Goal: Information Seeking & Learning: Learn about a topic

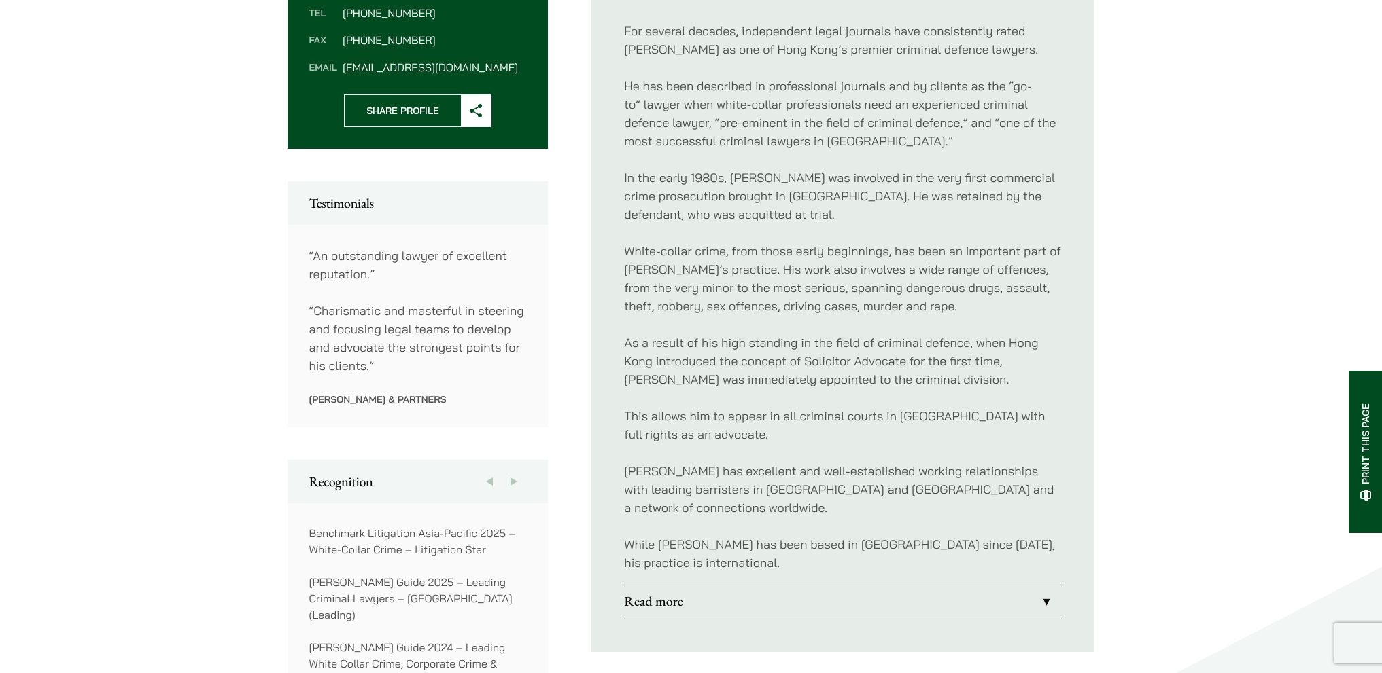
scroll to position [1087, 0]
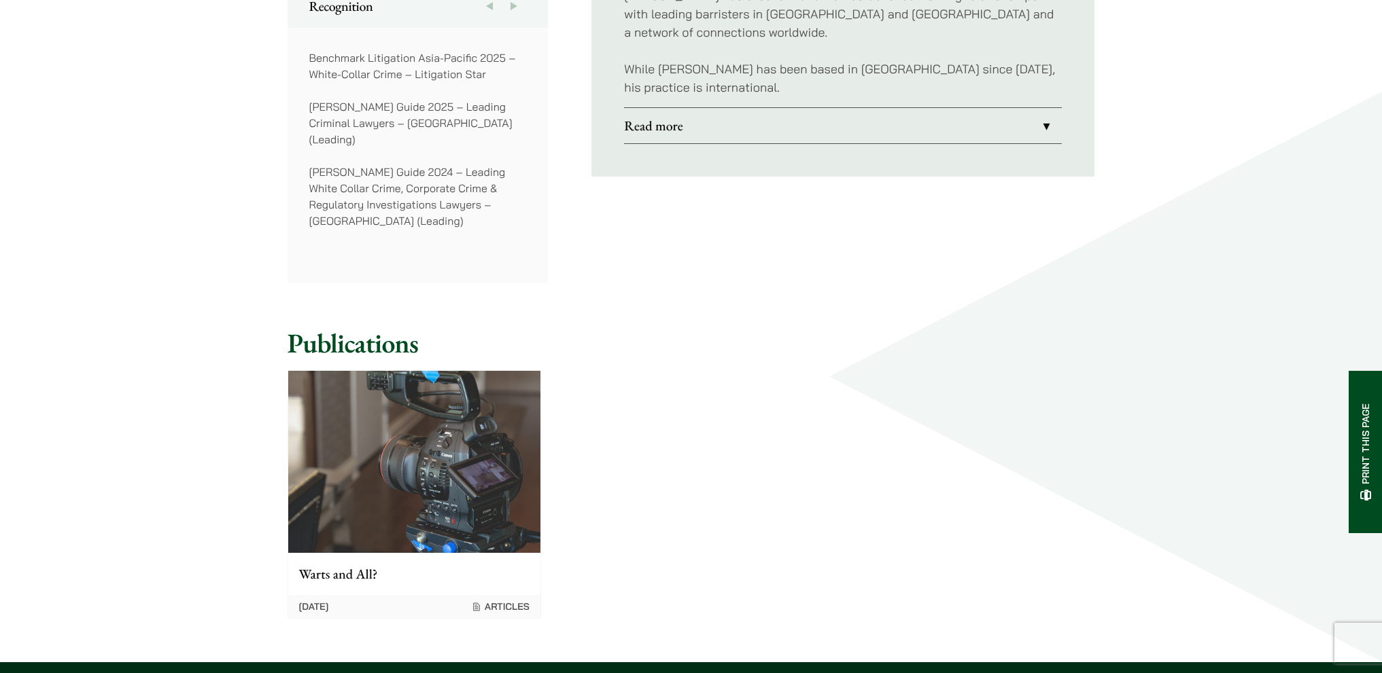
click at [1017, 108] on link "Read more" at bounding box center [843, 125] width 438 height 35
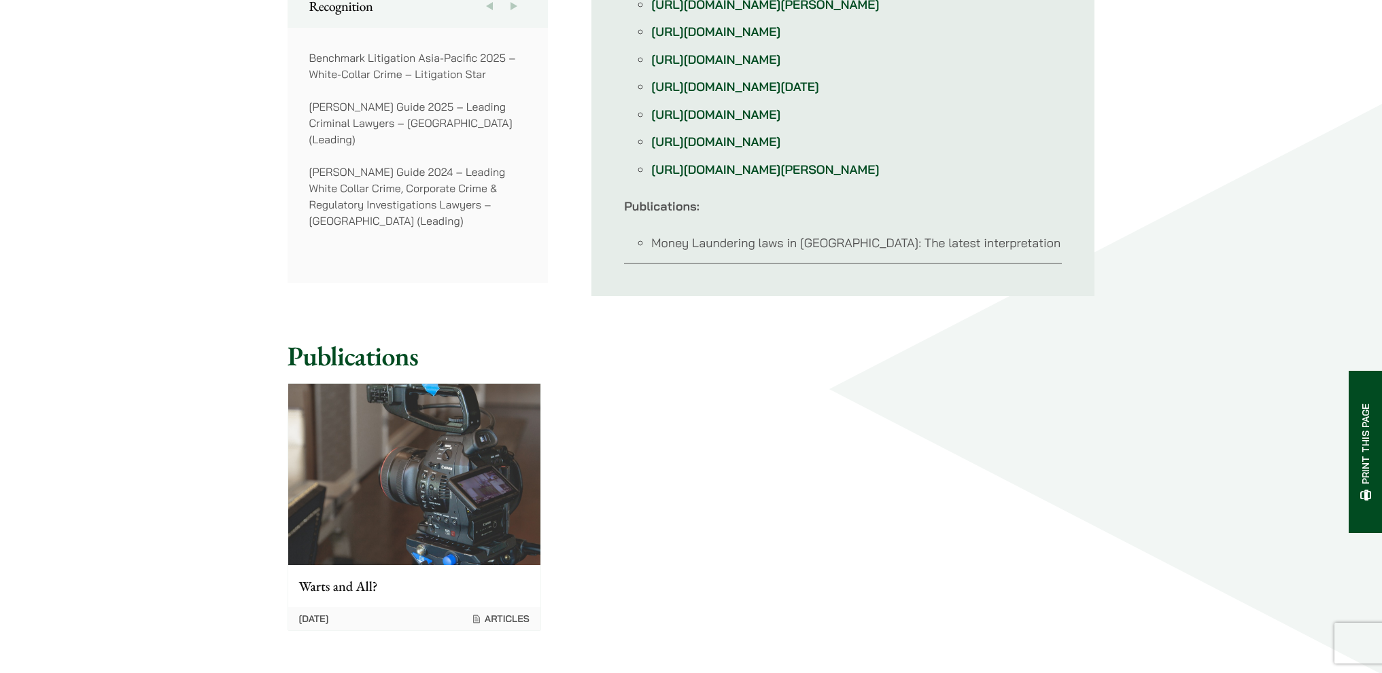
scroll to position [680, 0]
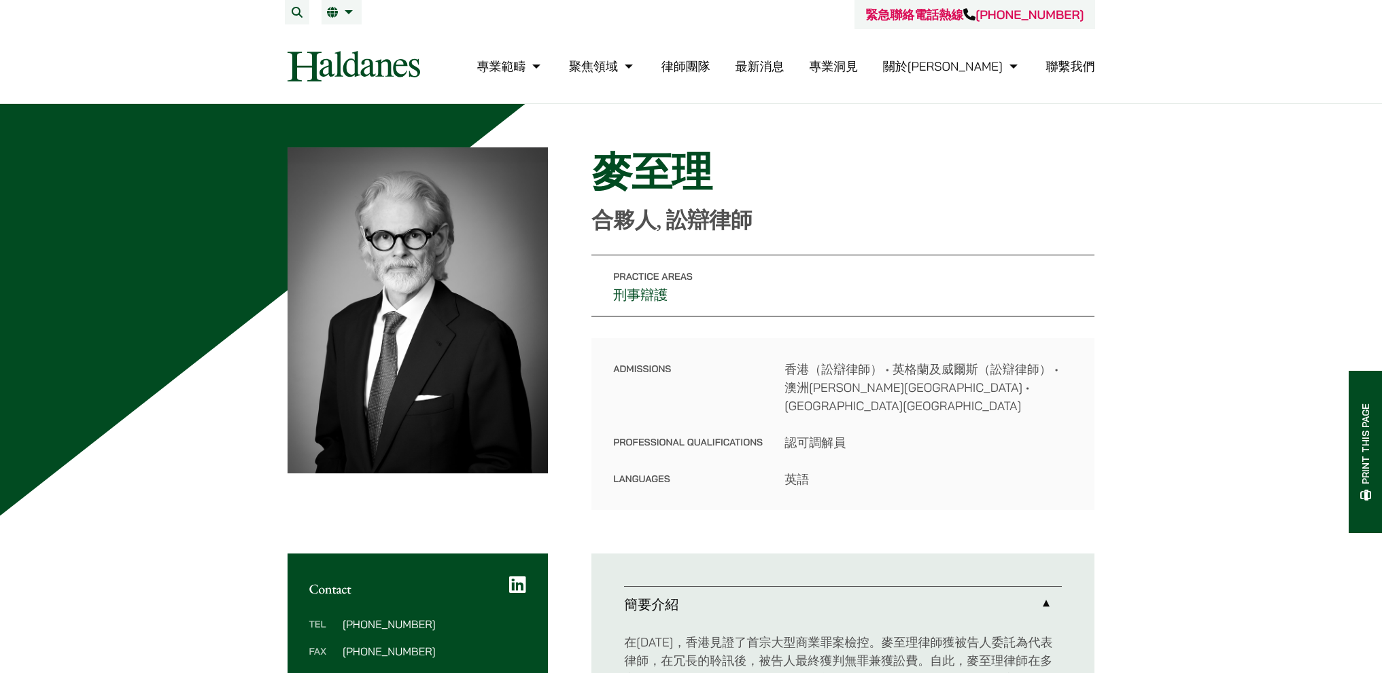
scroll to position [408, 0]
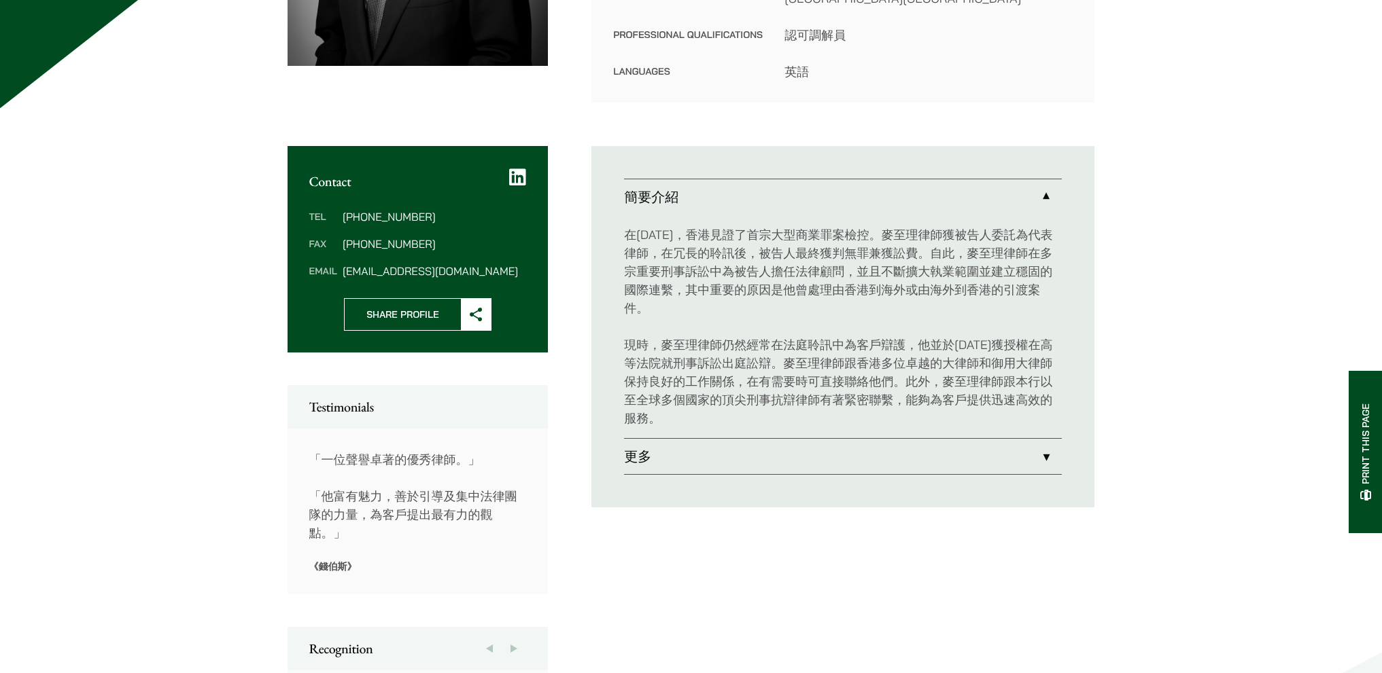
click at [1038, 439] on link "更多" at bounding box center [843, 456] width 438 height 35
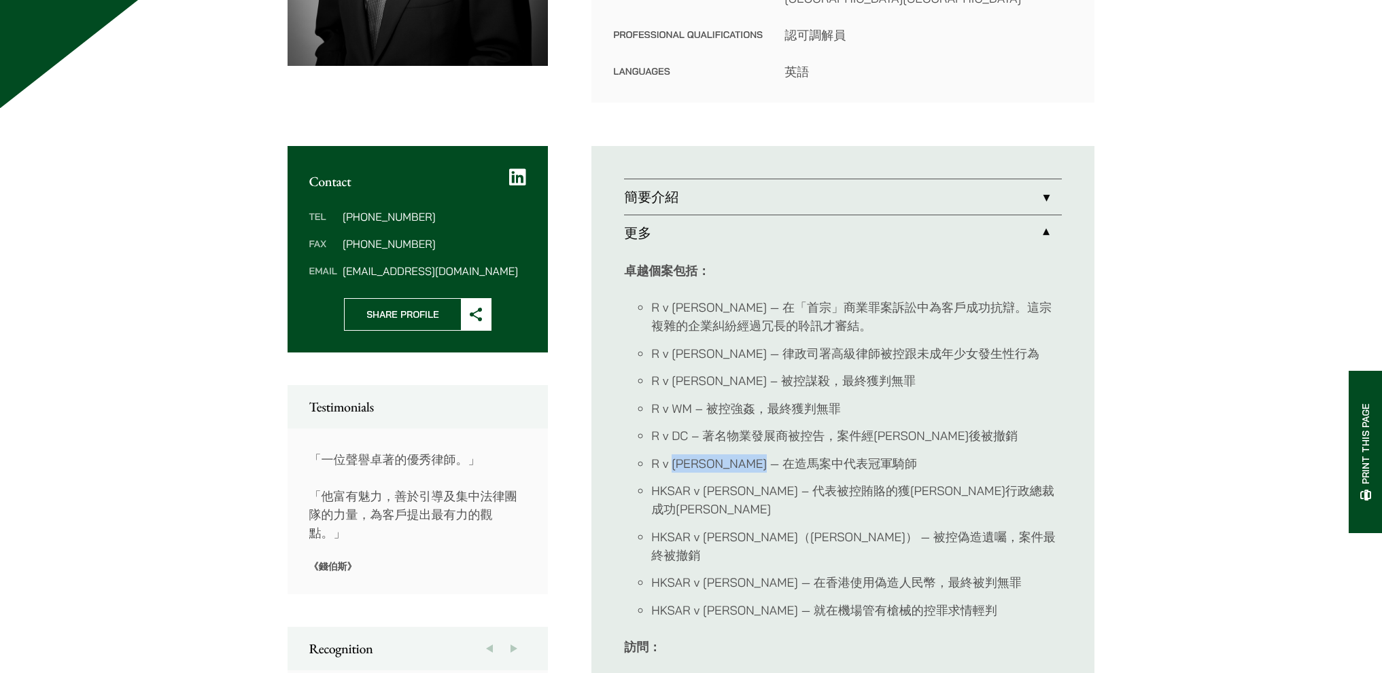
drag, startPoint x: 675, startPoint y: 447, endPoint x: 751, endPoint y: 446, distance: 76.1
click at [751, 455] on li "R v [PERSON_NAME] — 在造馬案中代表冠軍騎師" at bounding box center [856, 464] width 410 height 18
copy li "David Brosnan"
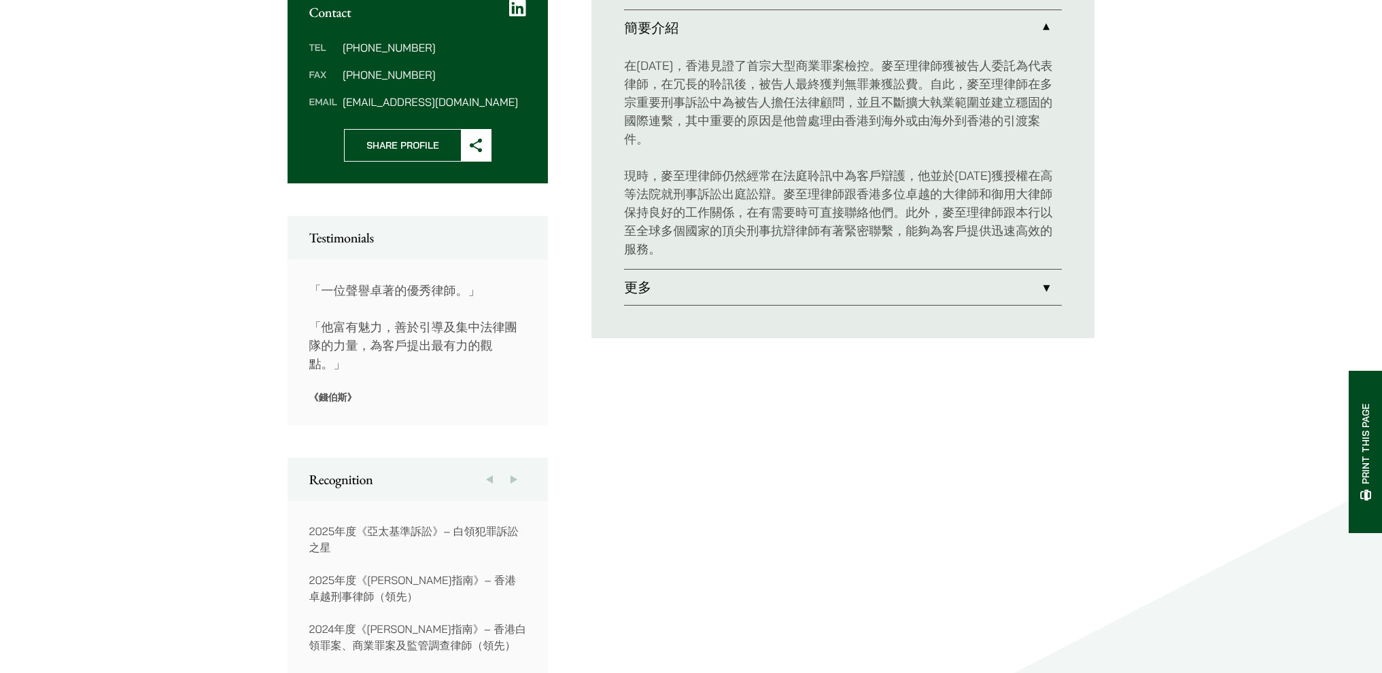
scroll to position [612, 0]
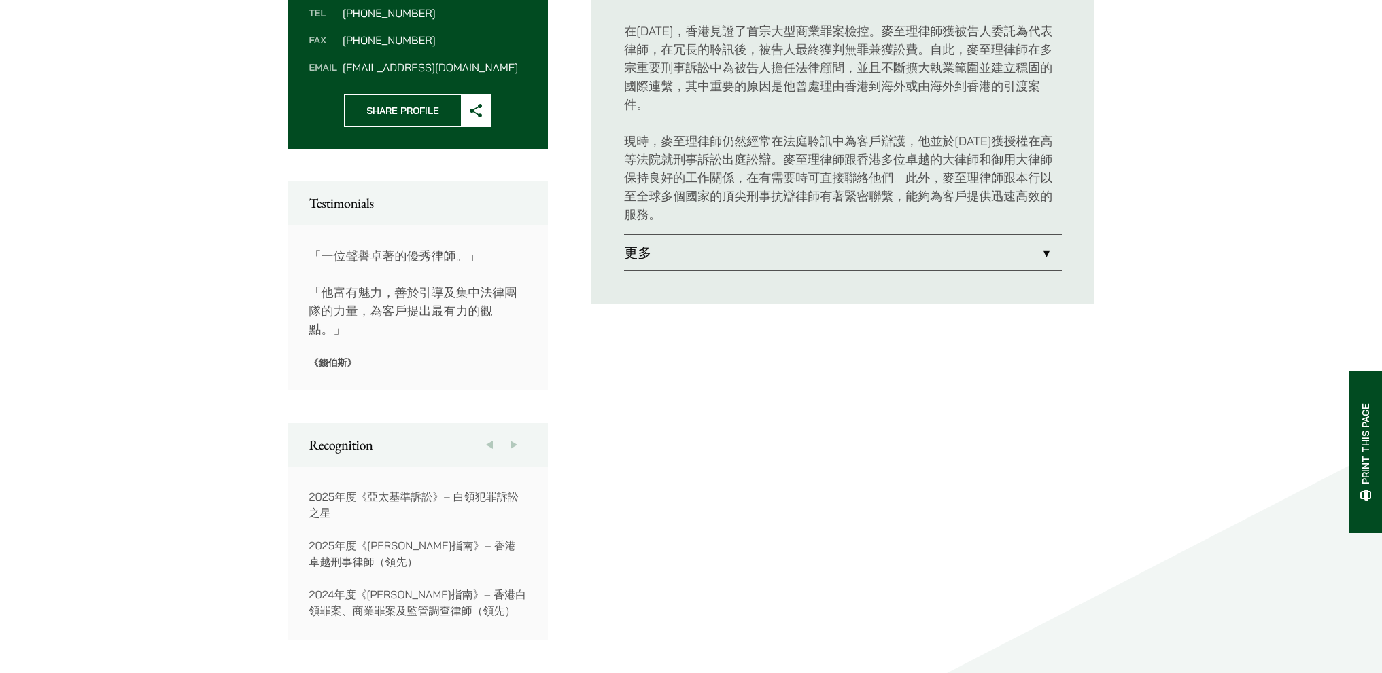
click at [1027, 235] on link "更多" at bounding box center [843, 252] width 438 height 35
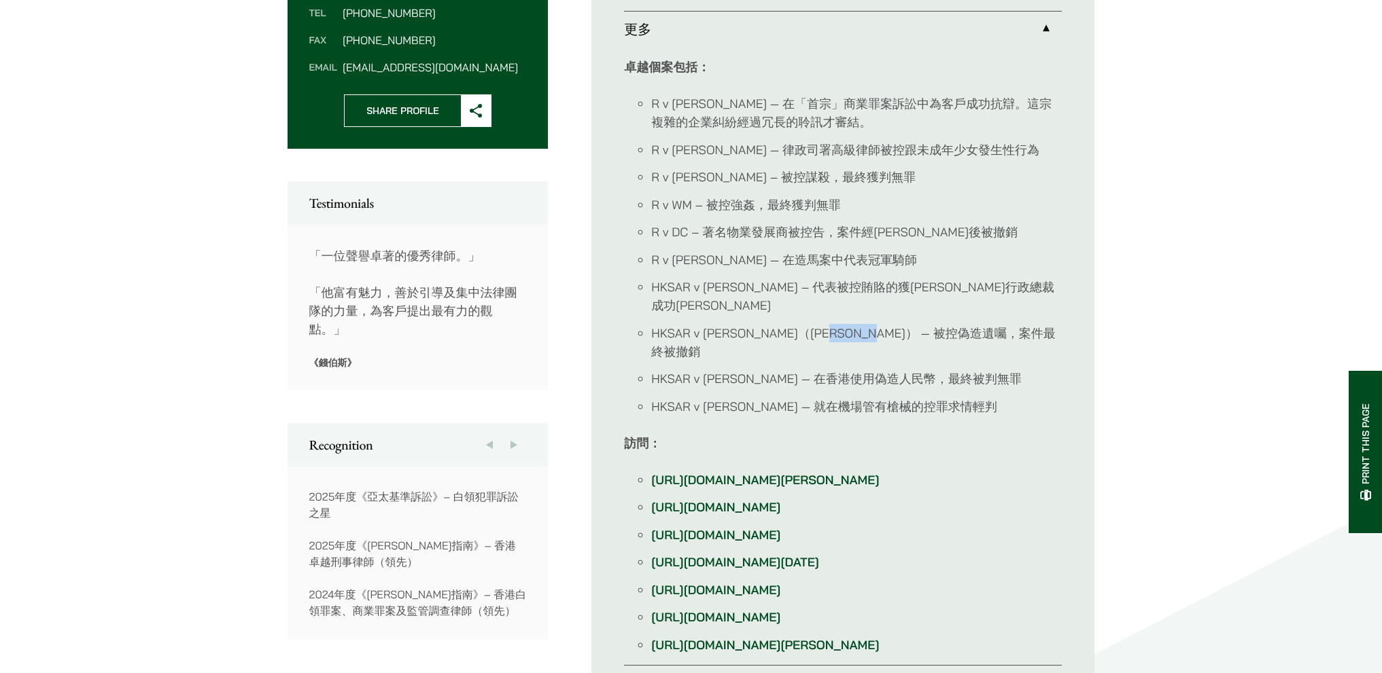
drag, startPoint x: 841, startPoint y: 293, endPoint x: 910, endPoint y: 300, distance: 69.7
click at [910, 324] on li "HKSAR v [PERSON_NAME]（[PERSON_NAME]） — 被控偽造遺囑，案件最終被撤銷" at bounding box center [856, 342] width 410 height 37
copy li "被控偽造遺囑"
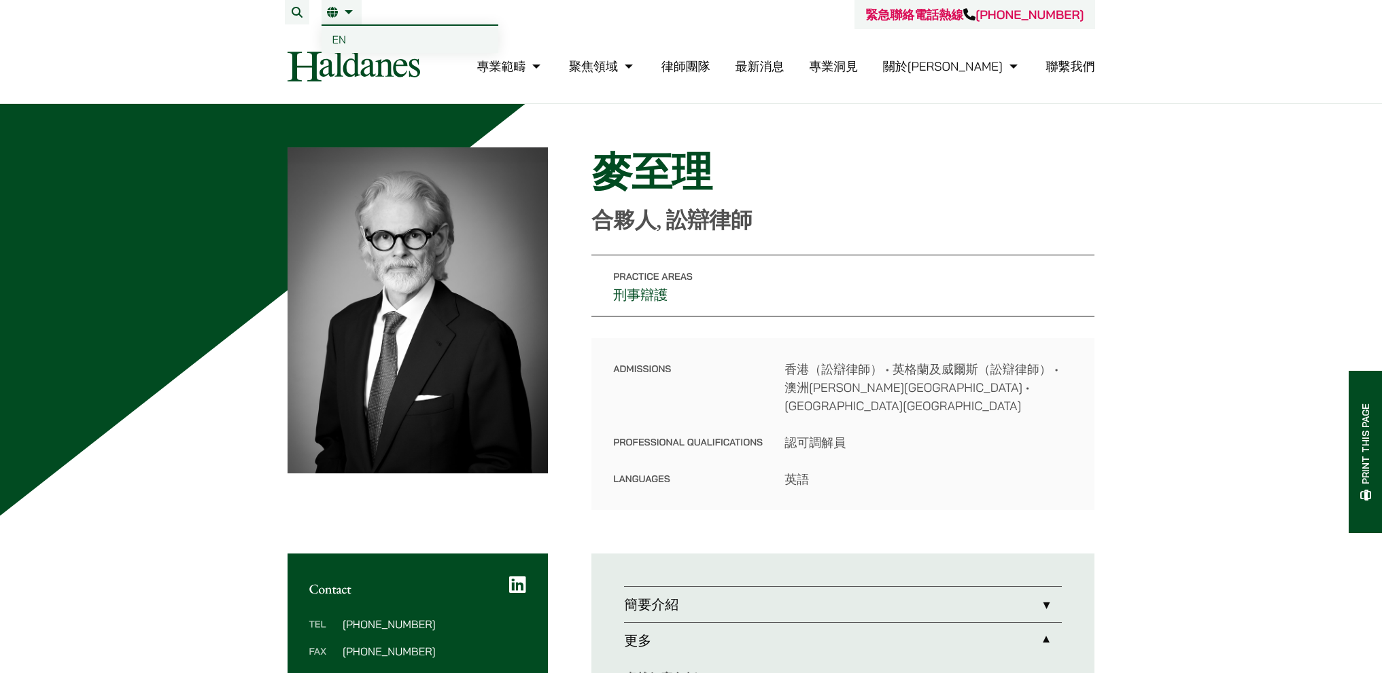
click at [349, 16] on link "繁" at bounding box center [341, 12] width 29 height 11
click at [338, 39] on span "EN" at bounding box center [339, 40] width 14 height 14
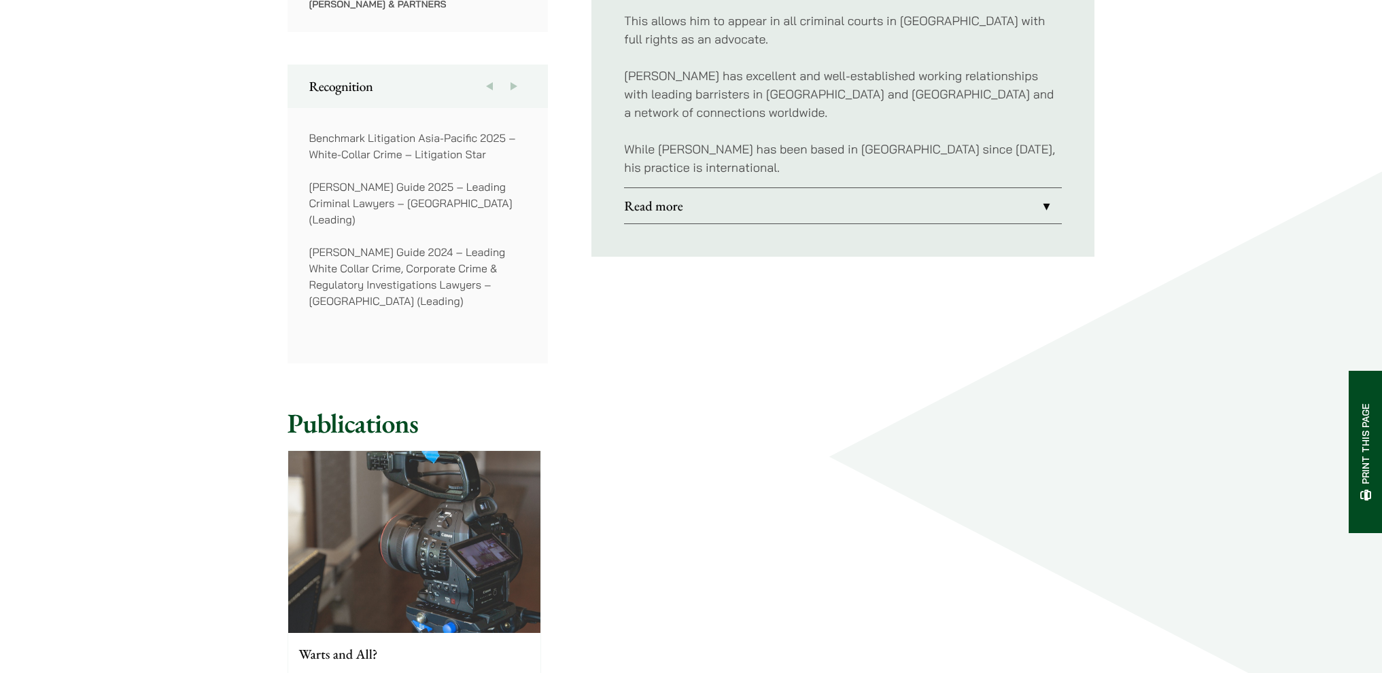
scroll to position [1019, 0]
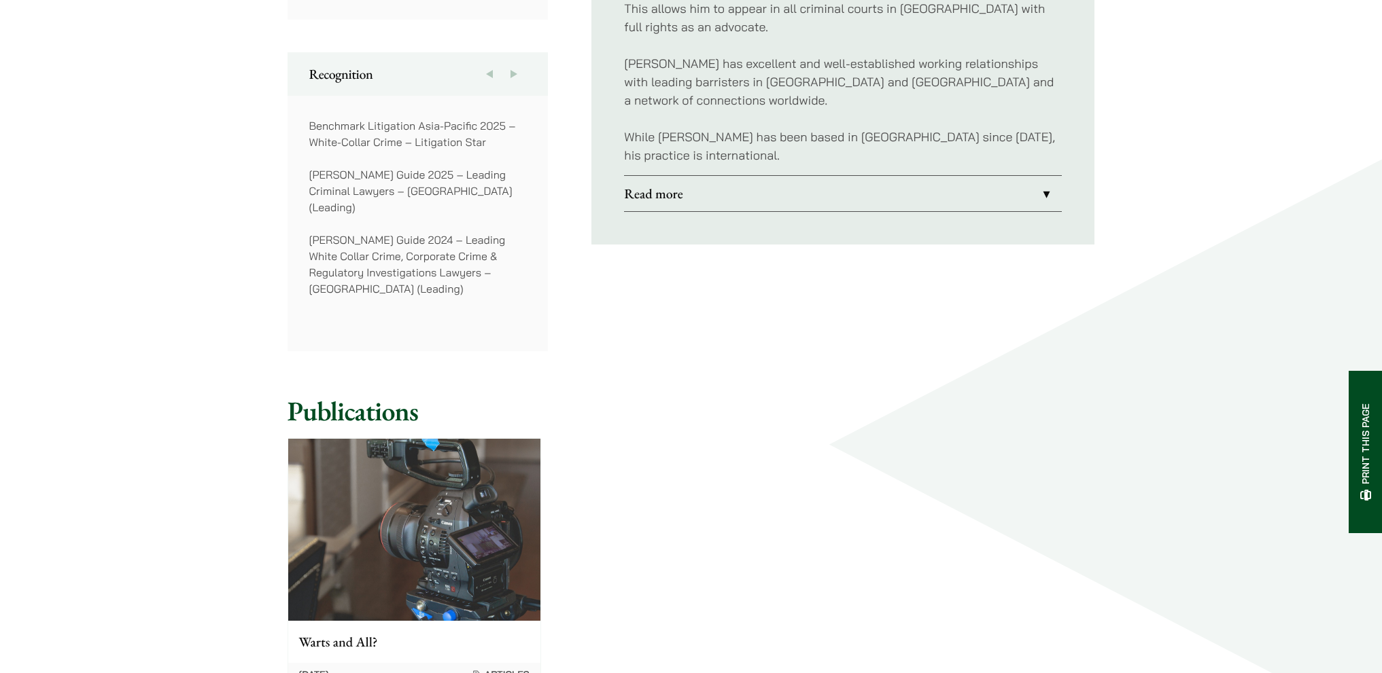
click at [864, 178] on link "Read more" at bounding box center [843, 193] width 438 height 35
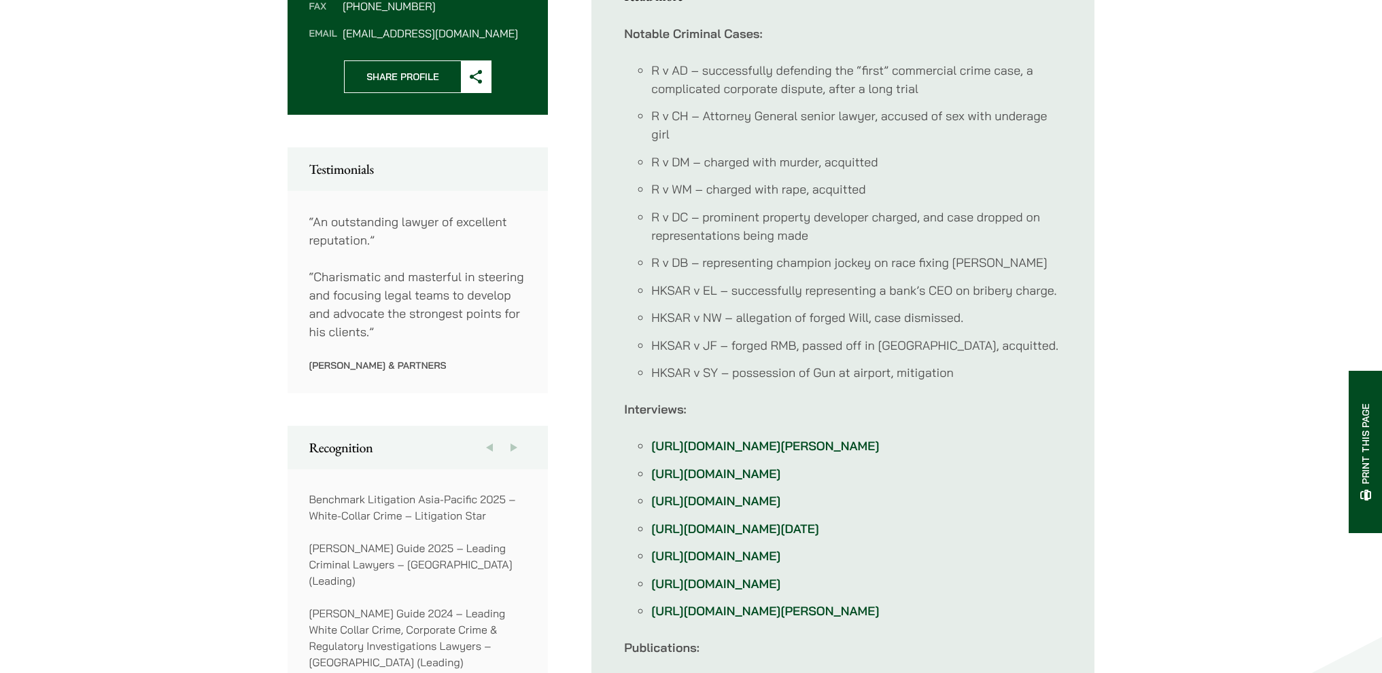
scroll to position [637, 0]
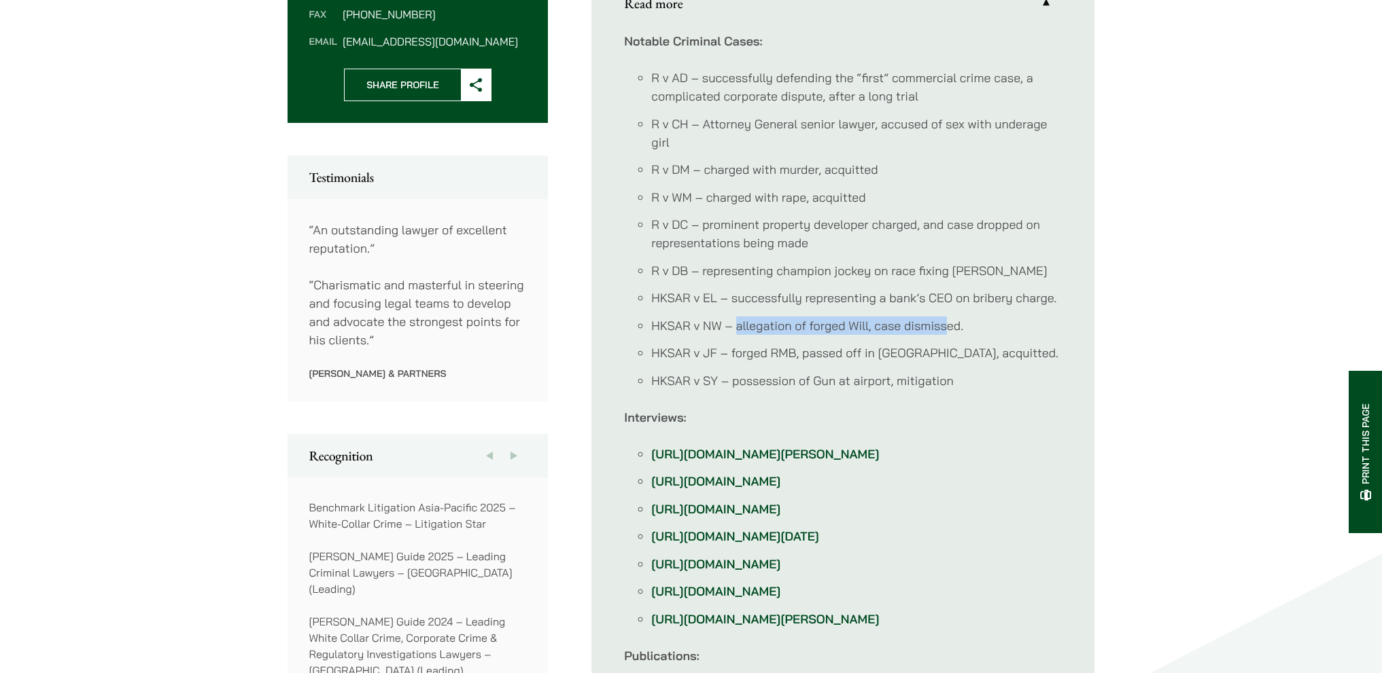
drag, startPoint x: 735, startPoint y: 309, endPoint x: 949, endPoint y: 309, distance: 213.4
click at [949, 317] on li "HKSAR v NW – allegation of forged Will, case dismissed." at bounding box center [856, 326] width 410 height 18
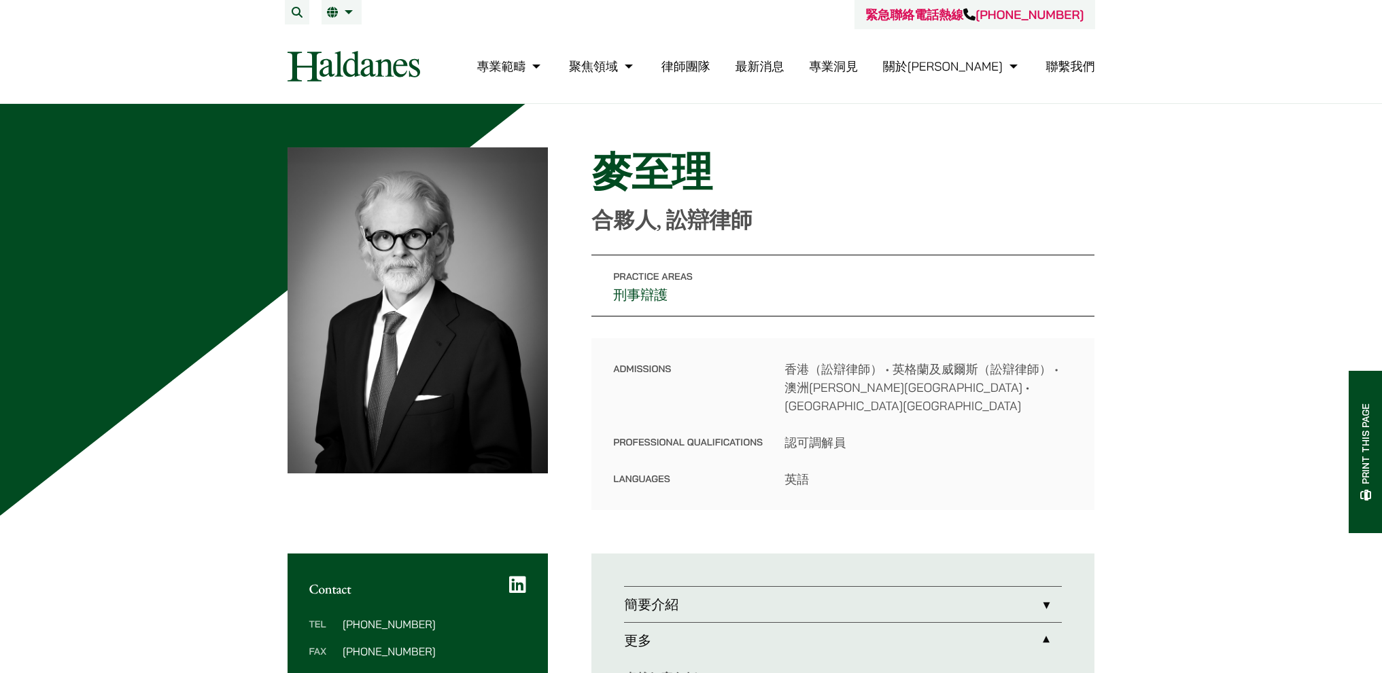
scroll to position [204, 0]
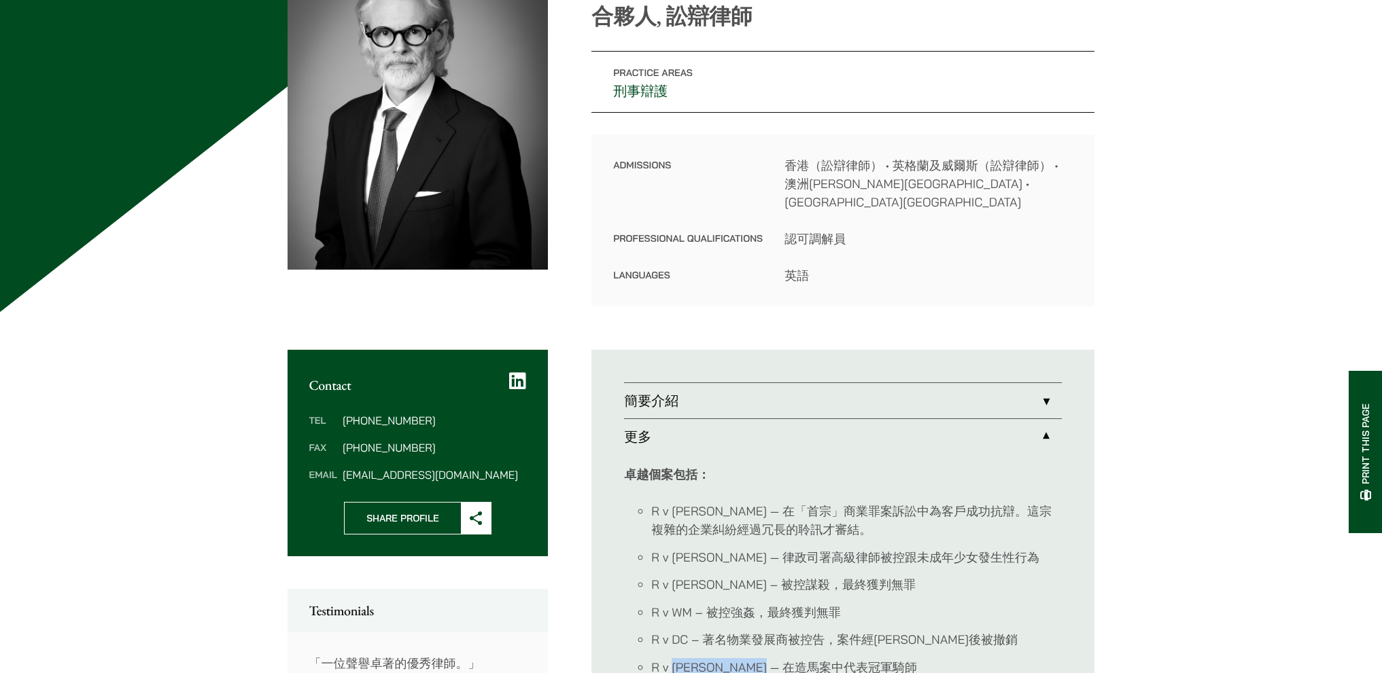
click at [699, 383] on link "簡要介紹" at bounding box center [843, 400] width 438 height 35
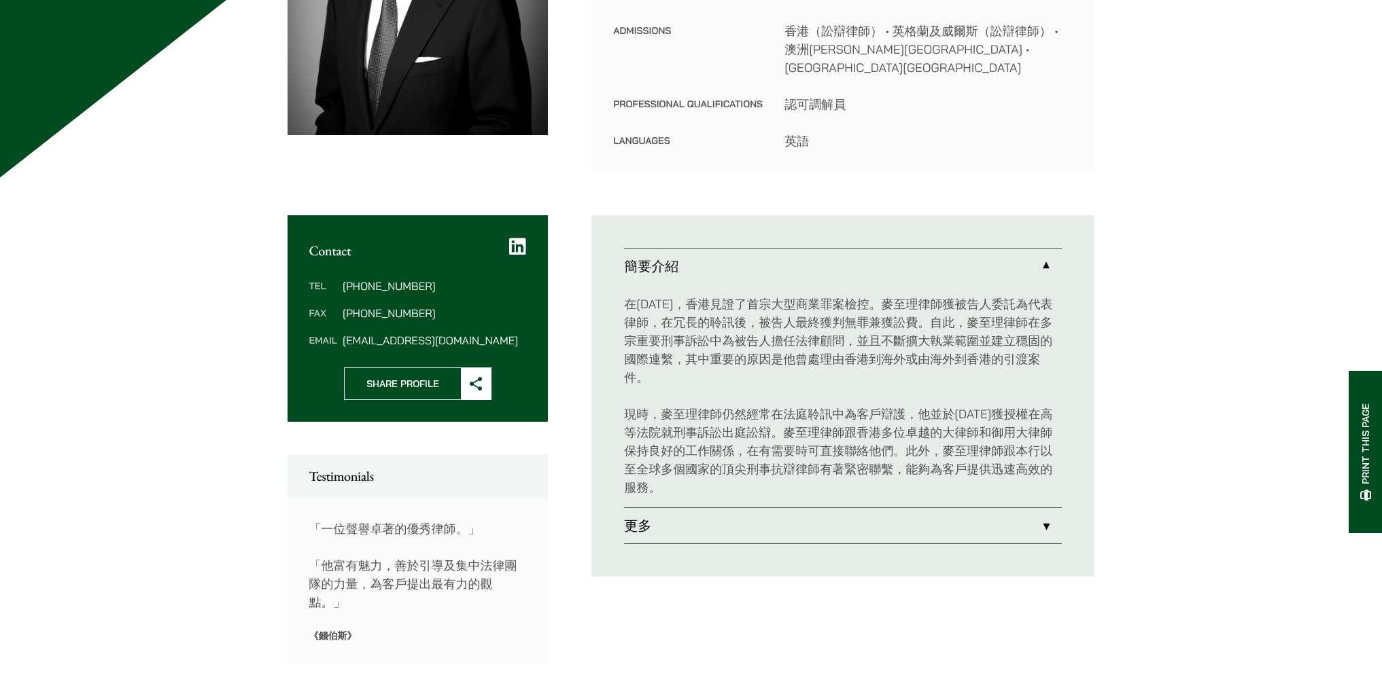
scroll to position [340, 0]
